Goal: Task Accomplishment & Management: Use online tool/utility

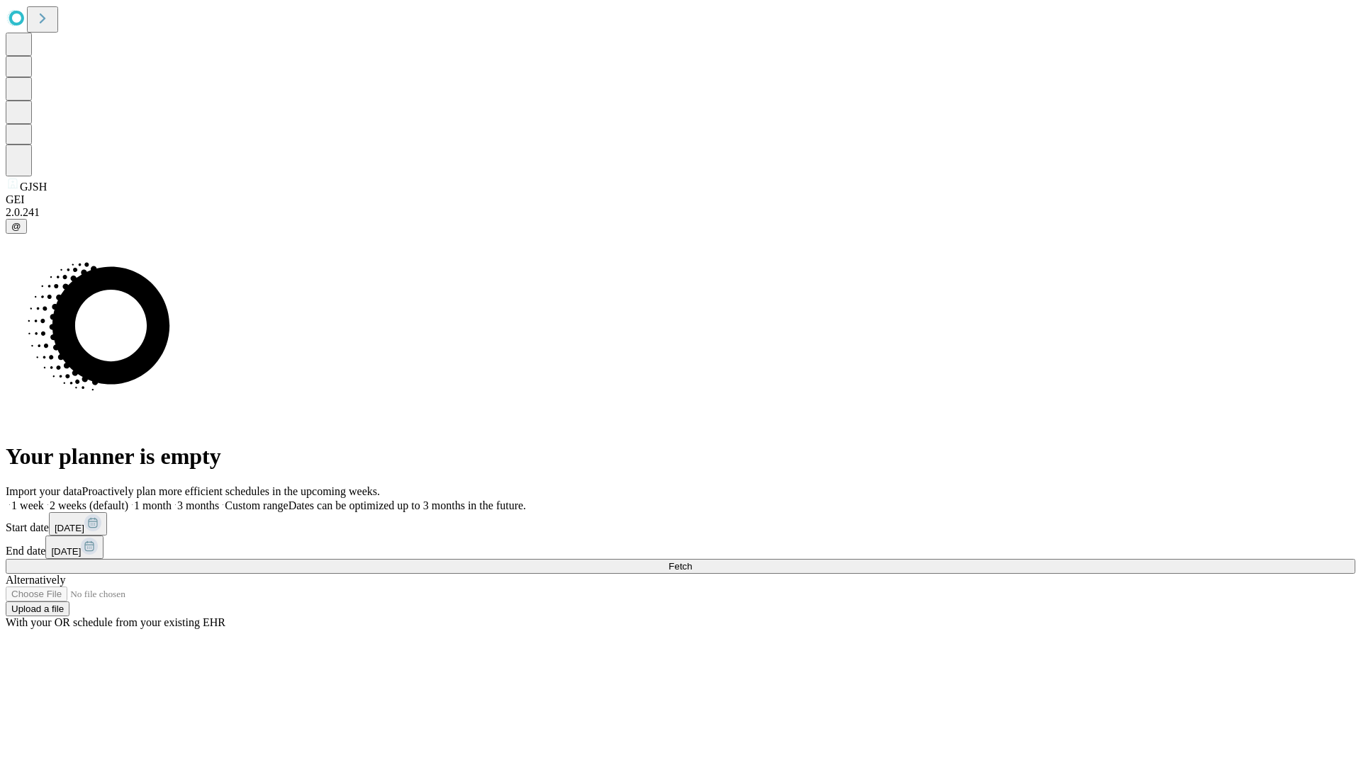
click at [128, 500] on label "2 weeks (default)" at bounding box center [86, 506] width 84 height 12
click at [692, 561] on span "Fetch" at bounding box center [679, 566] width 23 height 11
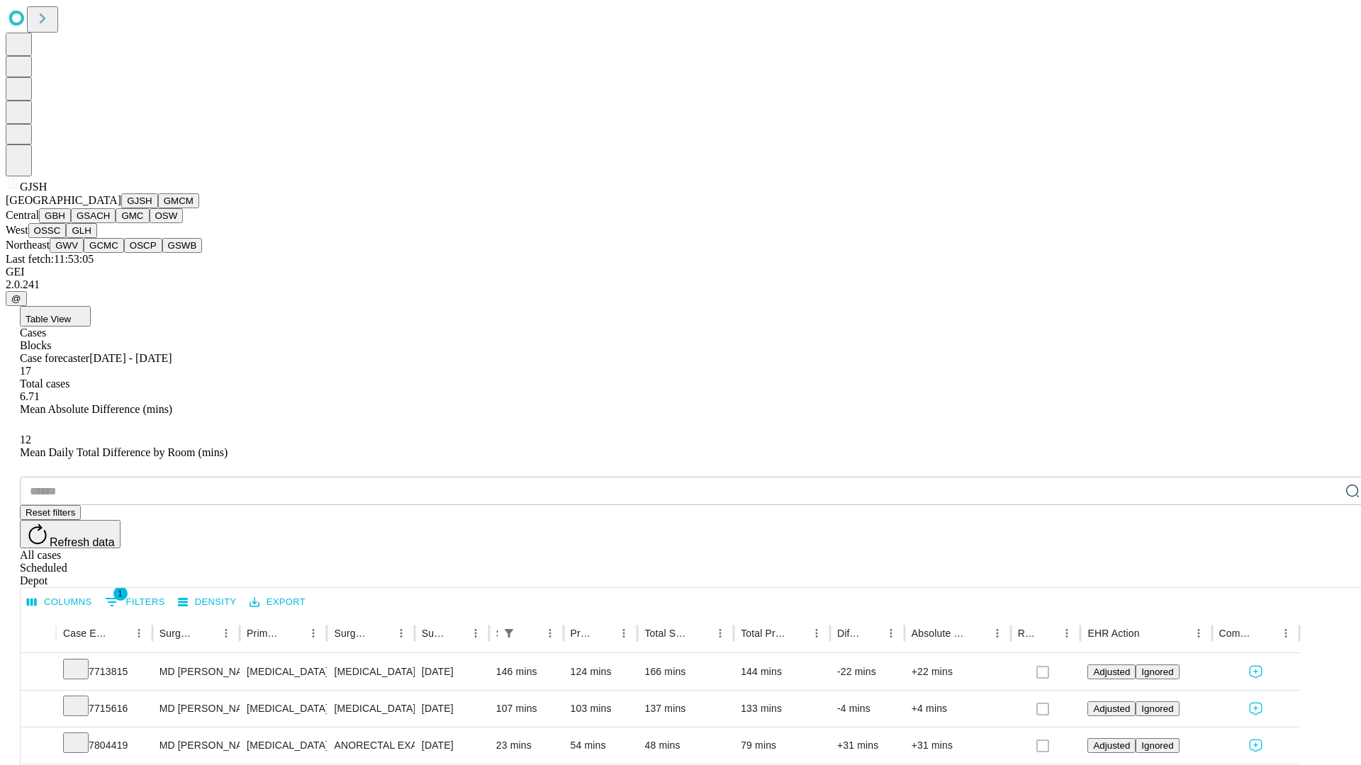
click at [158, 208] on button "GMCM" at bounding box center [178, 200] width 41 height 15
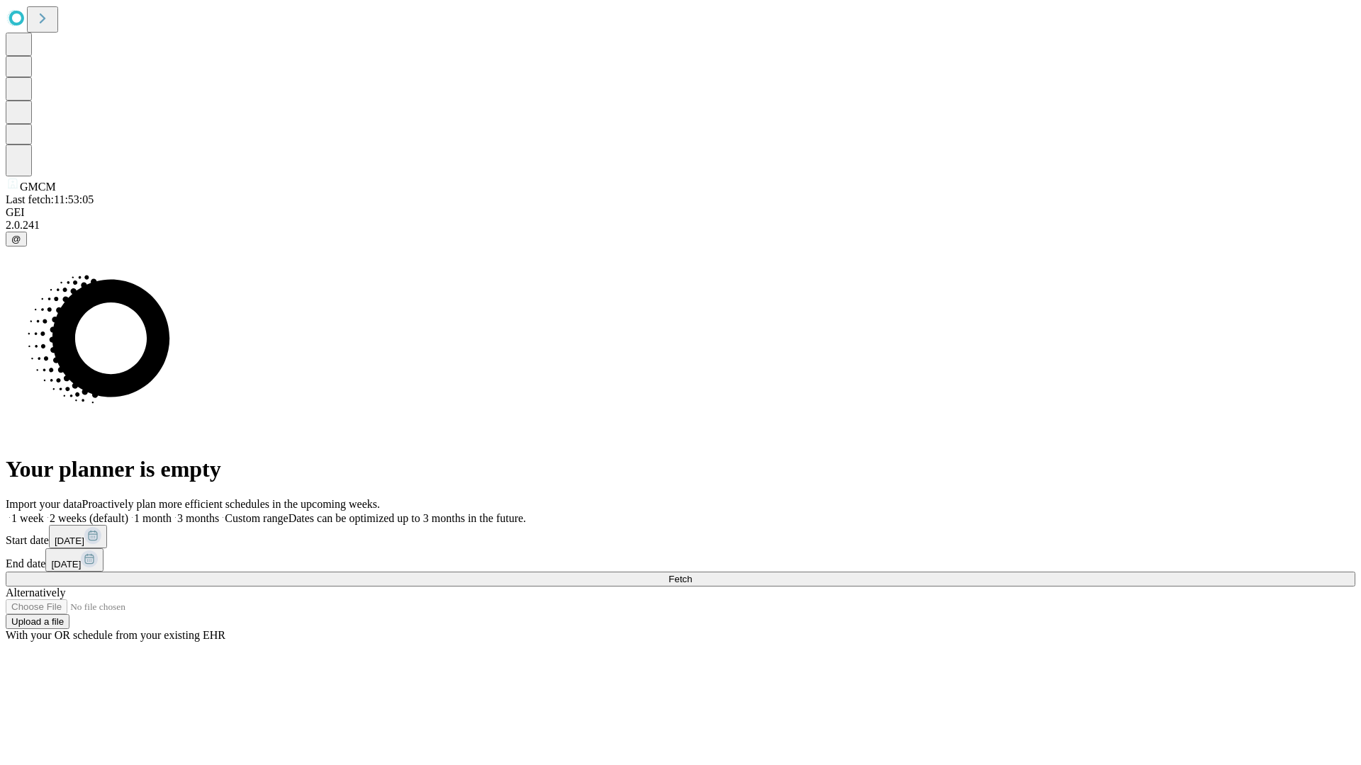
click at [128, 512] on label "2 weeks (default)" at bounding box center [86, 518] width 84 height 12
click at [692, 574] on span "Fetch" at bounding box center [679, 579] width 23 height 11
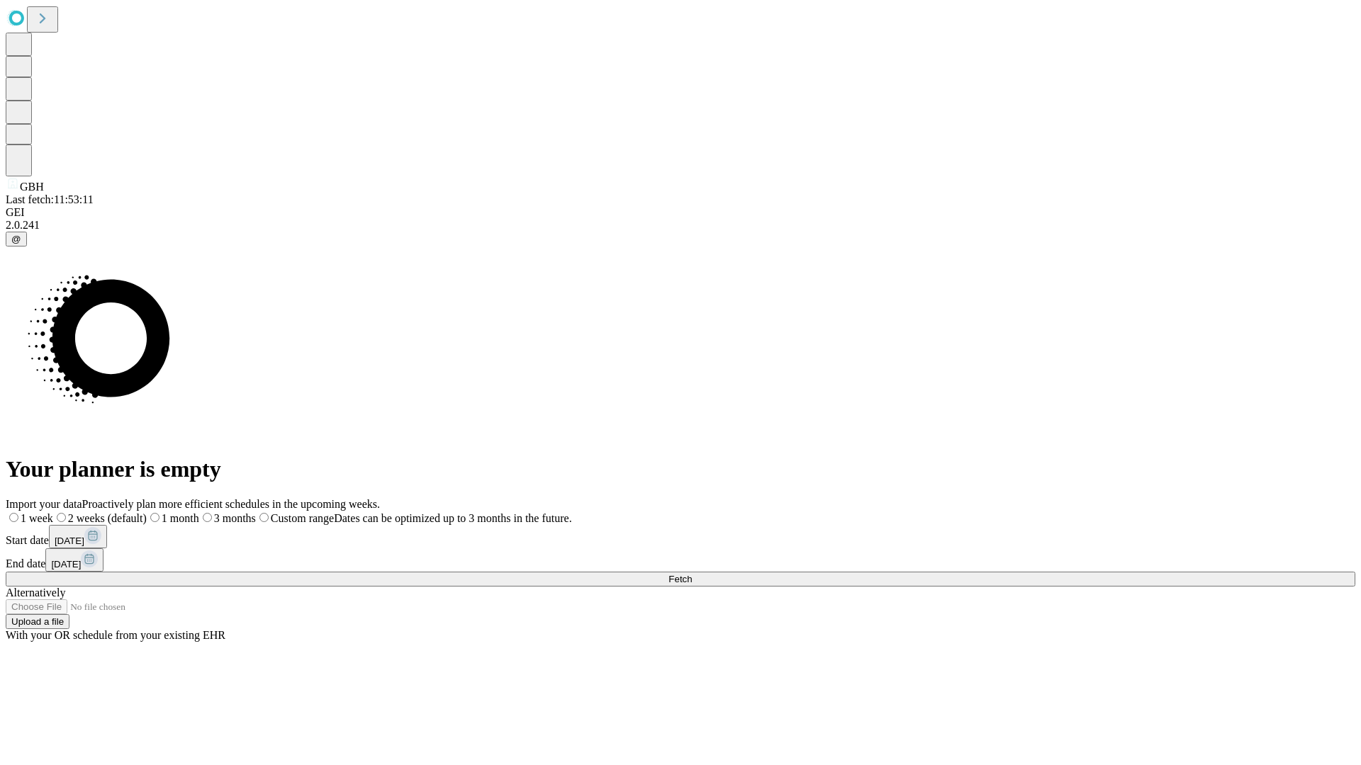
click at [692, 574] on span "Fetch" at bounding box center [679, 579] width 23 height 11
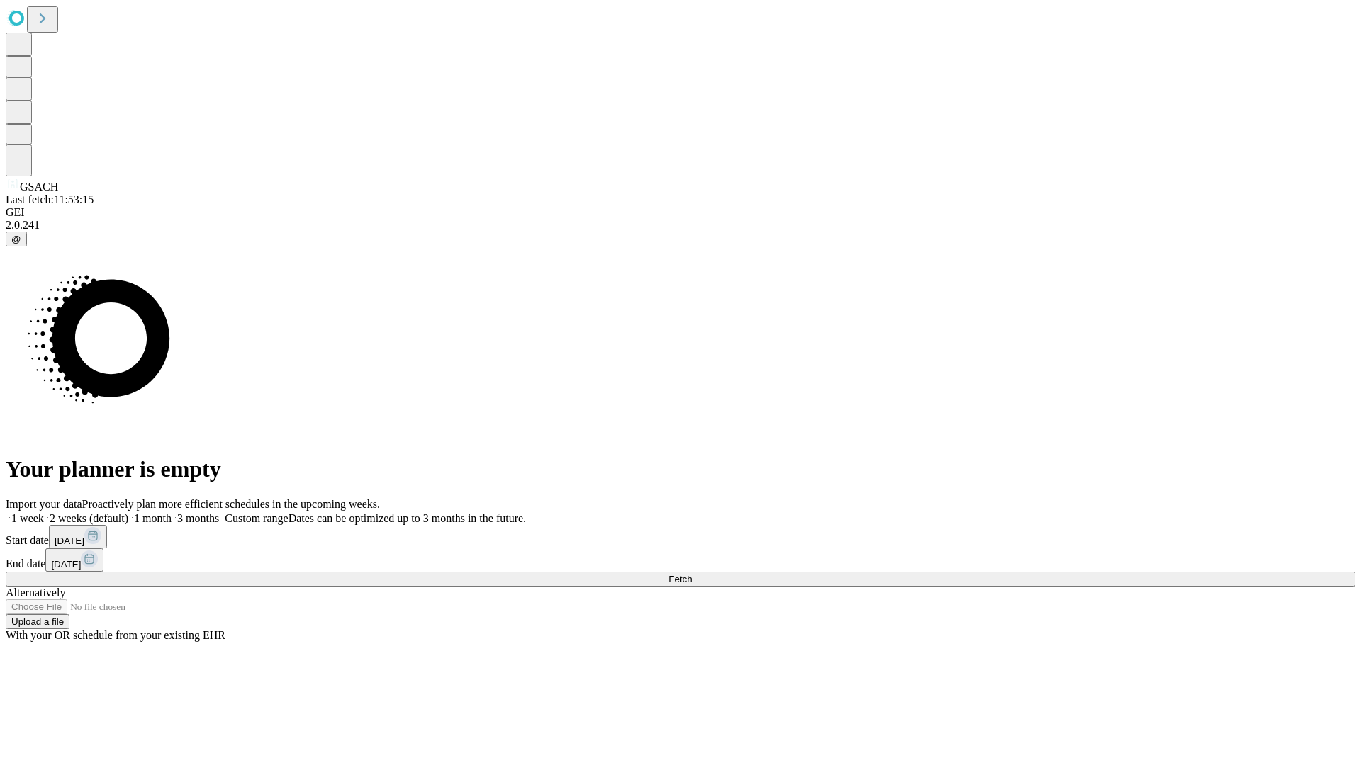
click at [128, 512] on label "2 weeks (default)" at bounding box center [86, 518] width 84 height 12
click at [692, 574] on span "Fetch" at bounding box center [679, 579] width 23 height 11
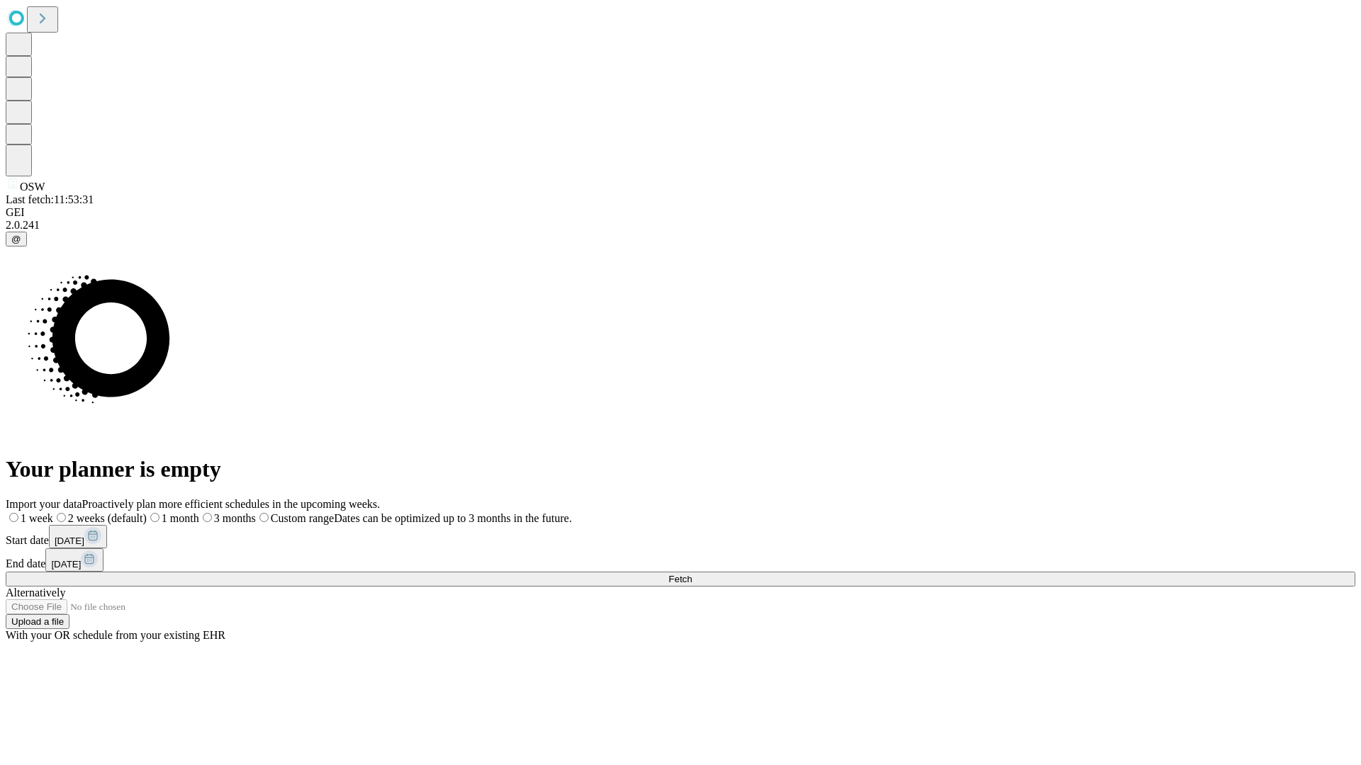
click at [692, 574] on span "Fetch" at bounding box center [679, 579] width 23 height 11
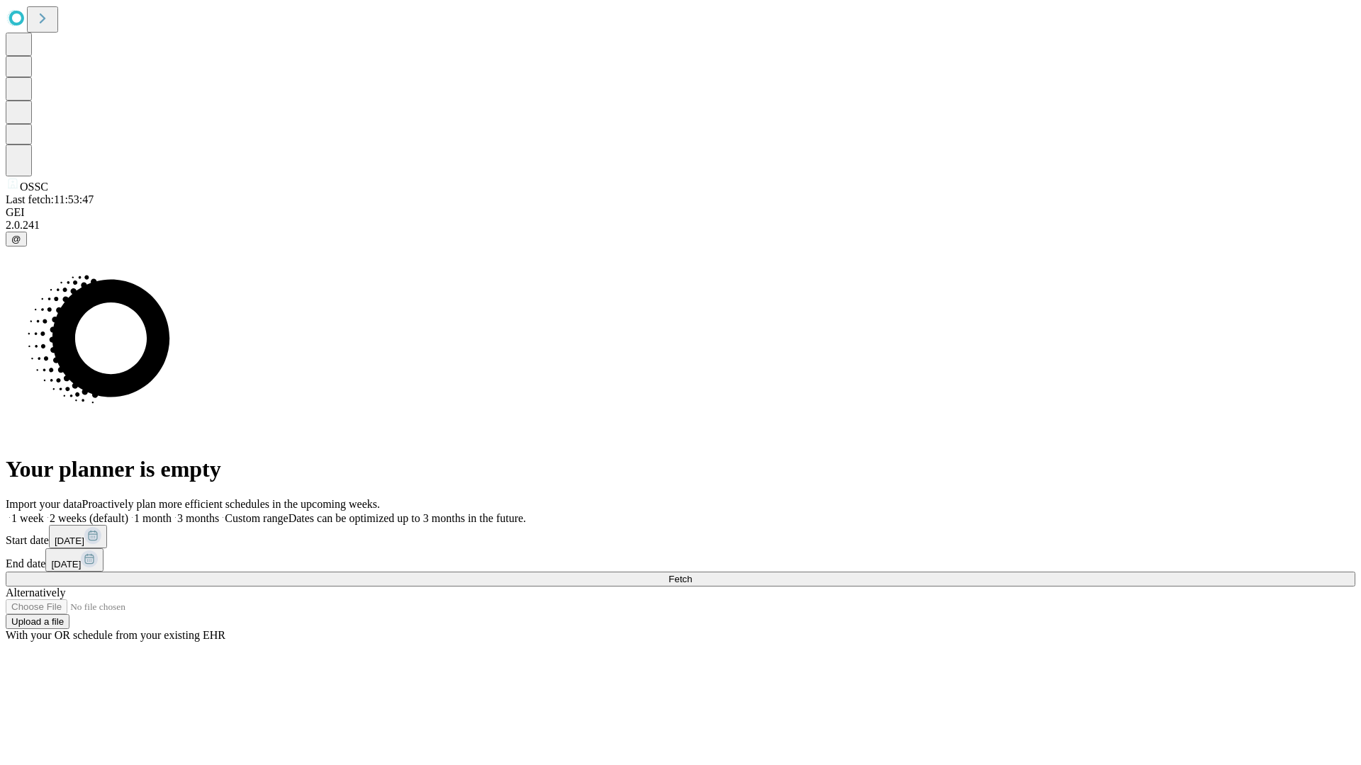
click at [128, 512] on label "2 weeks (default)" at bounding box center [86, 518] width 84 height 12
click at [692, 574] on span "Fetch" at bounding box center [679, 579] width 23 height 11
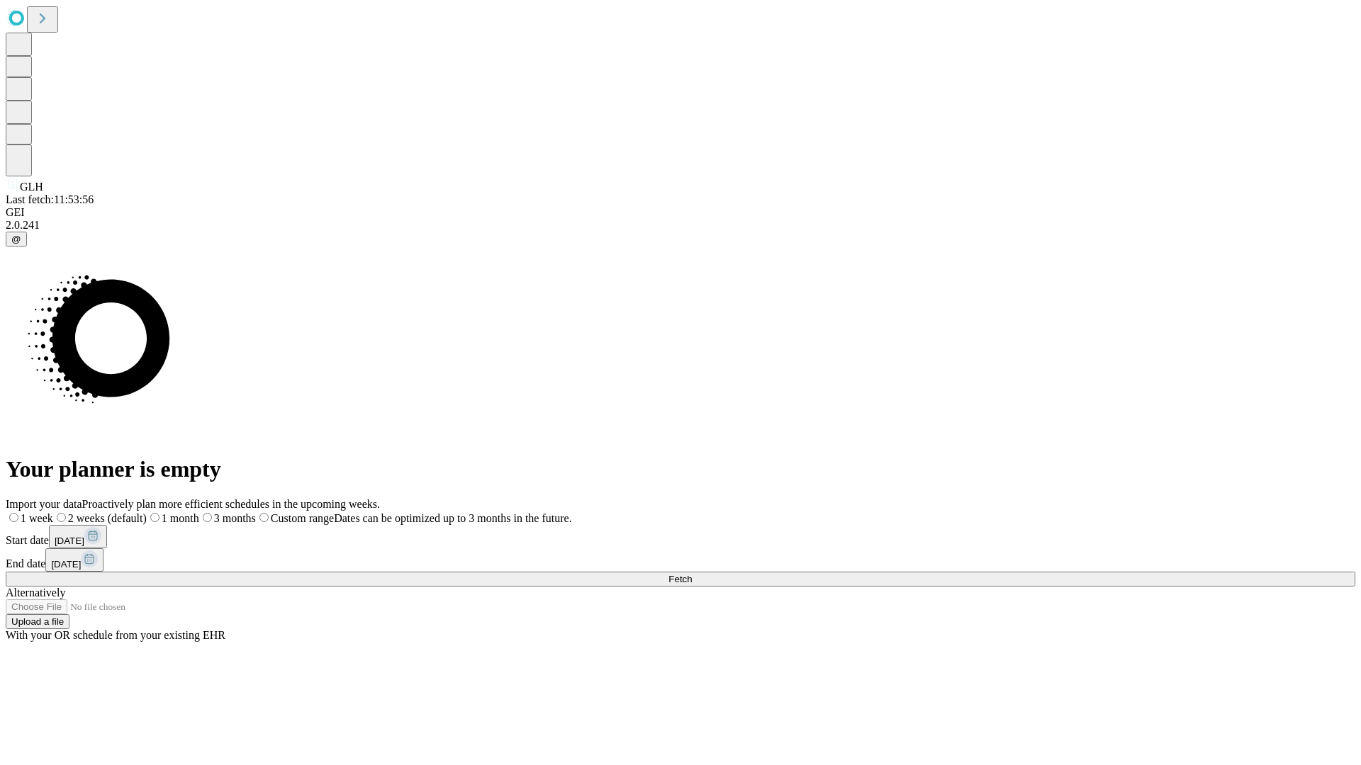
click at [147, 512] on label "2 weeks (default)" at bounding box center [100, 518] width 94 height 12
click at [692, 574] on span "Fetch" at bounding box center [679, 579] width 23 height 11
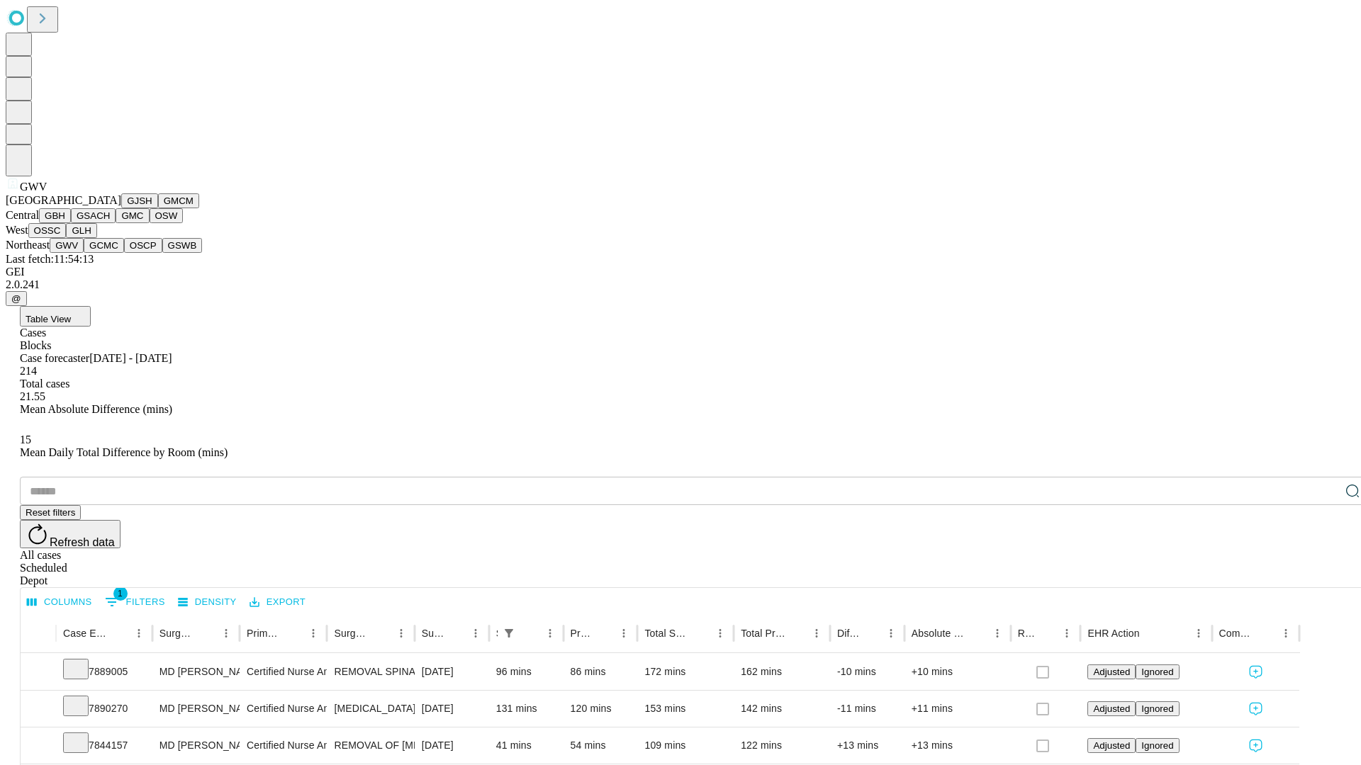
click at [110, 253] on button "GCMC" at bounding box center [104, 245] width 40 height 15
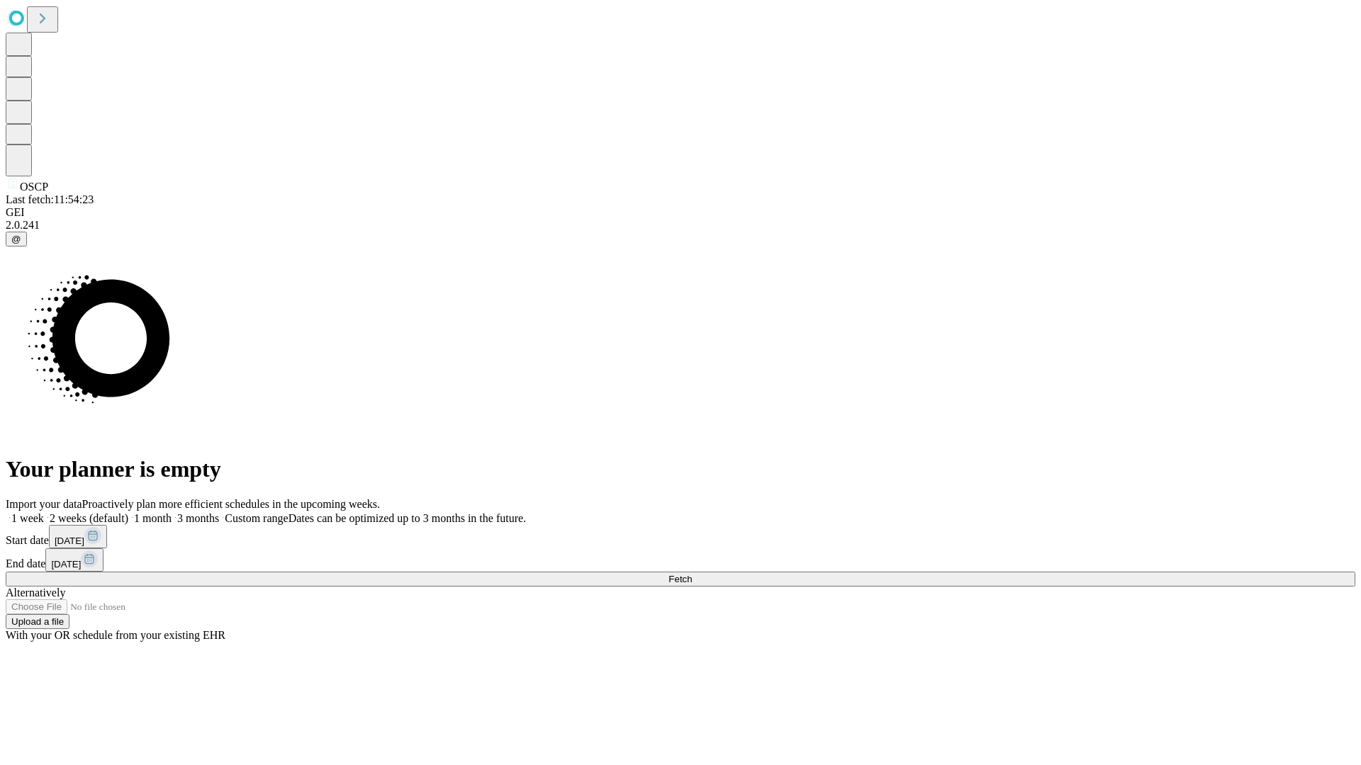
click at [692, 574] on span "Fetch" at bounding box center [679, 579] width 23 height 11
